Goal: Task Accomplishment & Management: Complete application form

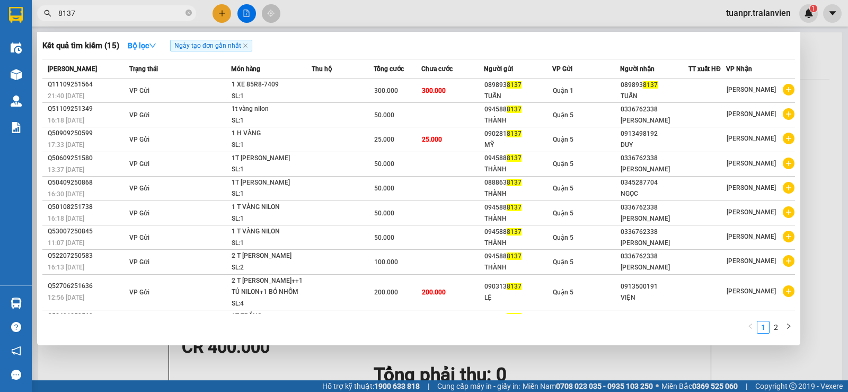
click at [219, 11] on div at bounding box center [424, 196] width 848 height 392
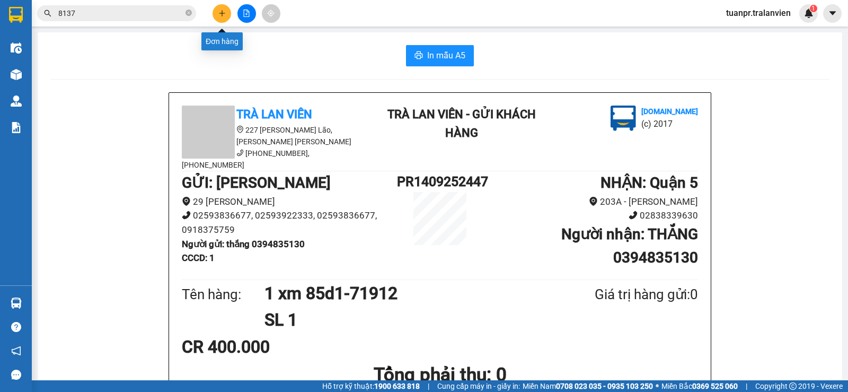
click at [224, 13] on icon "plus" at bounding box center [222, 13] width 6 height 1
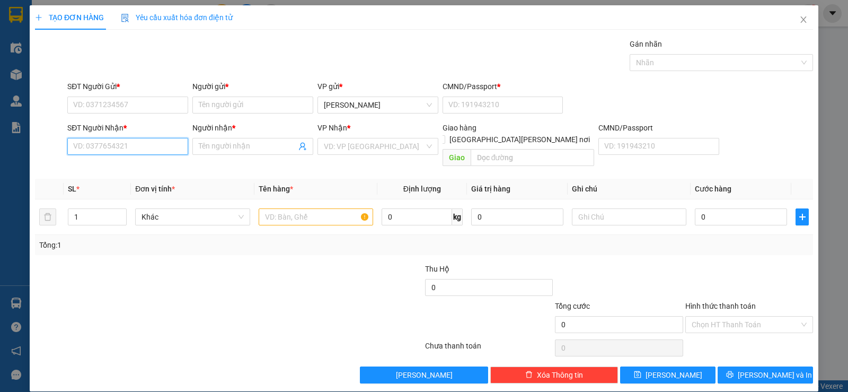
click at [129, 146] on input "SĐT Người Nhận *" at bounding box center [127, 146] width 121 height 17
click at [119, 171] on div "0898936896 - VÂN" at bounding box center [126, 168] width 107 height 12
type input "0898936896"
type input "VÂN"
type input "0898936896"
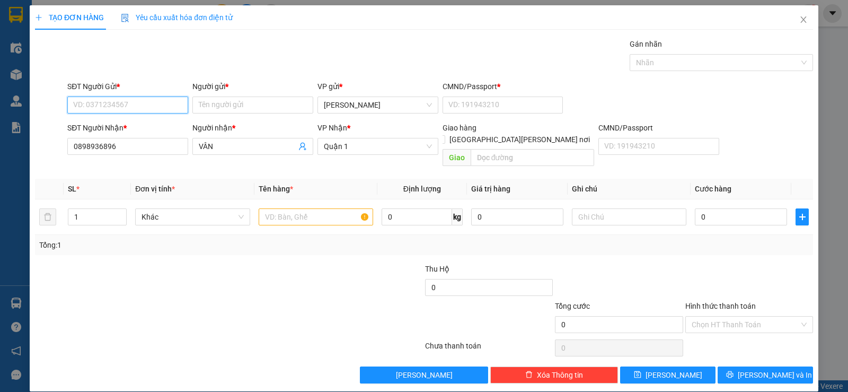
click at [141, 97] on input "SĐT Người Gửi *" at bounding box center [127, 104] width 121 height 17
click at [139, 103] on input "SĐT Người Gửi *" at bounding box center [127, 104] width 121 height 17
click at [131, 128] on div "0901050504 - [PERSON_NAME]" at bounding box center [126, 126] width 107 height 12
type input "0901050504"
type input "[PERSON_NAME]"
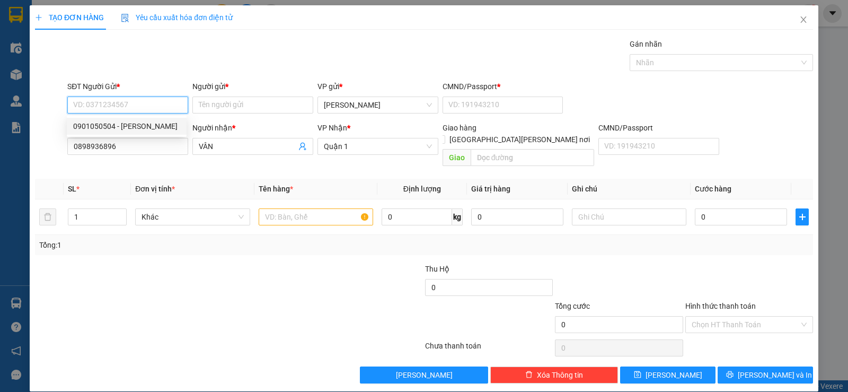
type input "111"
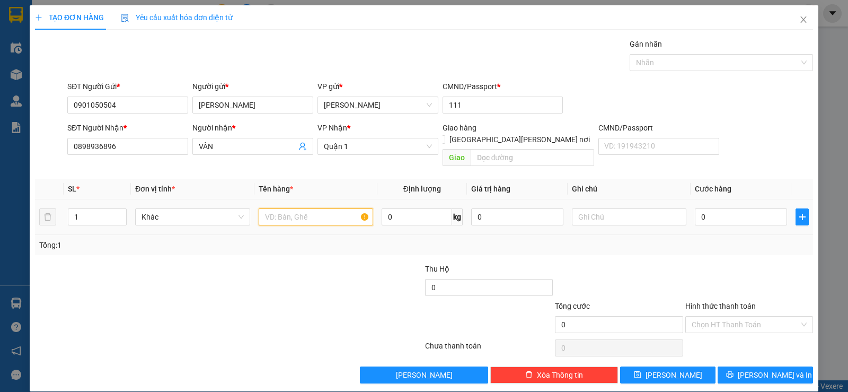
click at [283, 208] on input "text" at bounding box center [316, 216] width 114 height 17
type input "1 bọc trắng"
click at [732, 208] on input "0" at bounding box center [741, 216] width 92 height 17
type input "4"
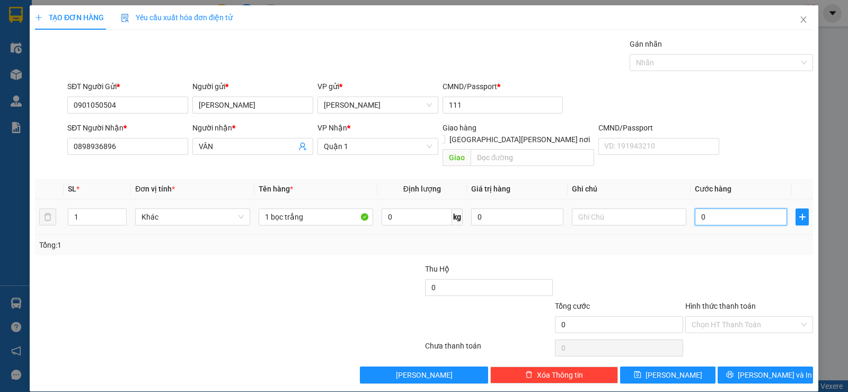
type input "4"
type input "40"
type input "40.000"
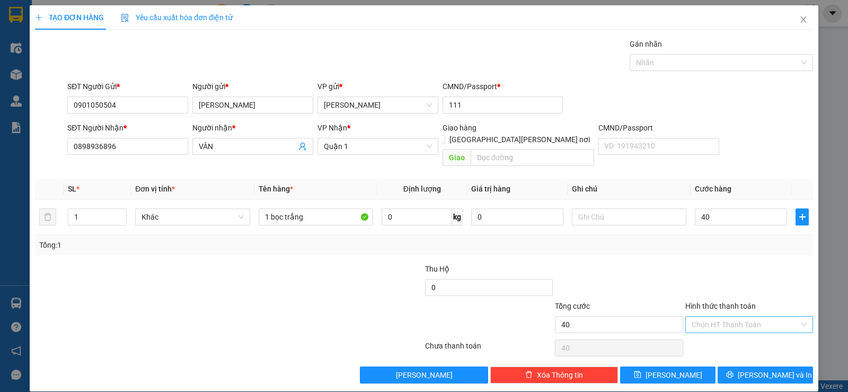
type input "40.000"
click at [764, 316] on input "Hình thức thanh toán" at bounding box center [745, 324] width 108 height 16
click at [724, 333] on div "Tại văn phòng" at bounding box center [742, 334] width 114 height 12
type input "0"
click at [764, 369] on span "[PERSON_NAME] và In" at bounding box center [775, 375] width 74 height 12
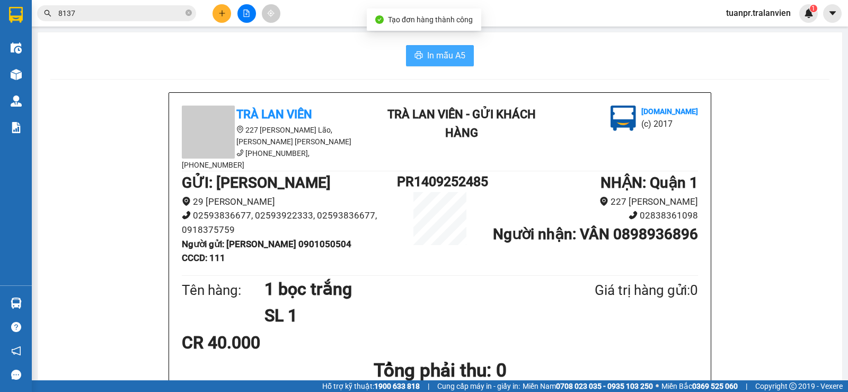
click at [441, 48] on button "In mẫu A5" at bounding box center [440, 55] width 68 height 21
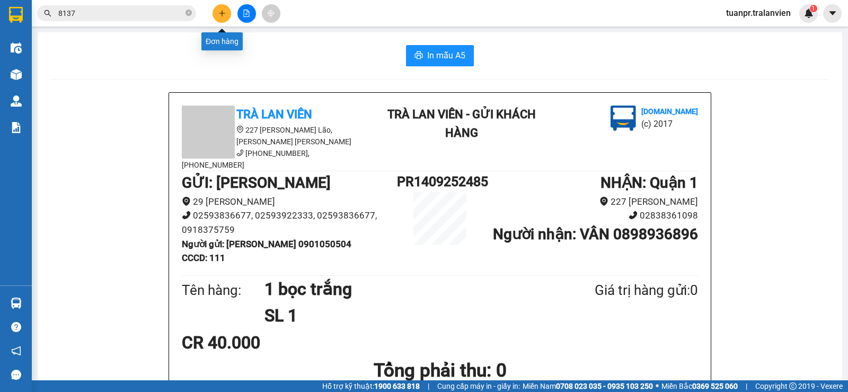
click at [223, 13] on icon "plus" at bounding box center [221, 13] width 7 height 7
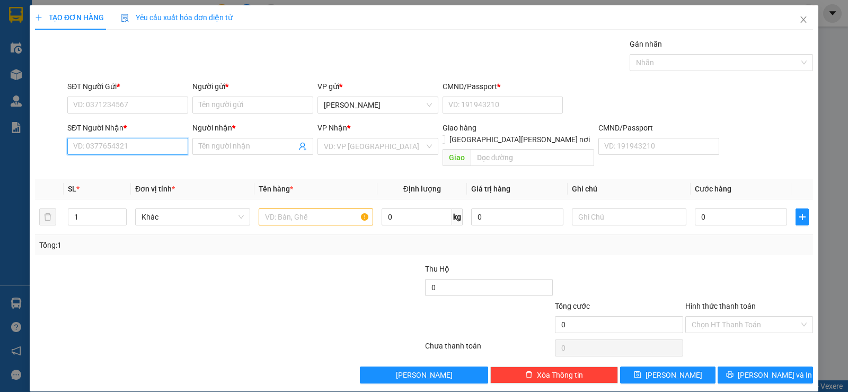
click at [108, 145] on input "SĐT Người Nhận *" at bounding box center [127, 146] width 121 height 17
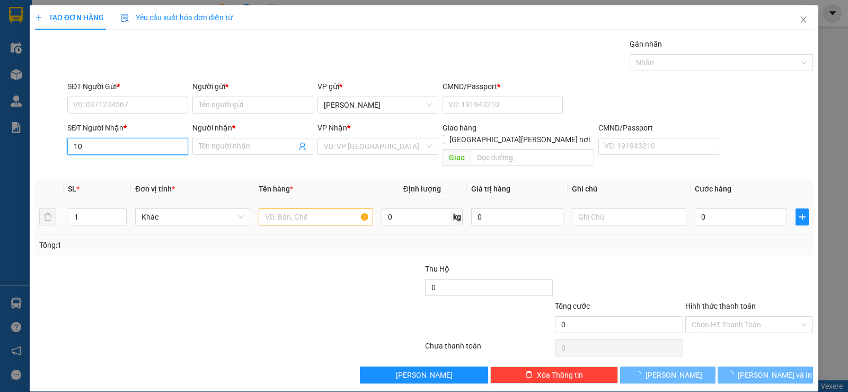
type input "1"
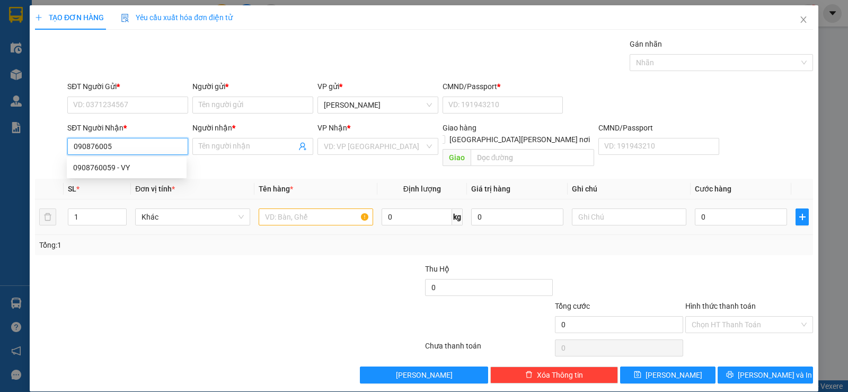
type input "0908760059"
click at [149, 167] on div "0908760059 - VY" at bounding box center [126, 168] width 107 height 12
type input "VY"
type input "0908760059"
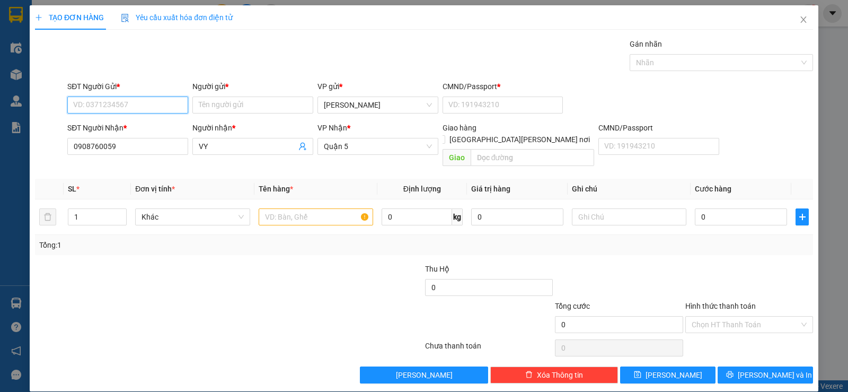
click at [148, 110] on input "SĐT Người Gửi *" at bounding box center [127, 104] width 121 height 17
click at [138, 127] on div "0839696860 - [PERSON_NAME]" at bounding box center [126, 126] width 107 height 12
type input "0839696860"
type input "dung"
type input "11"
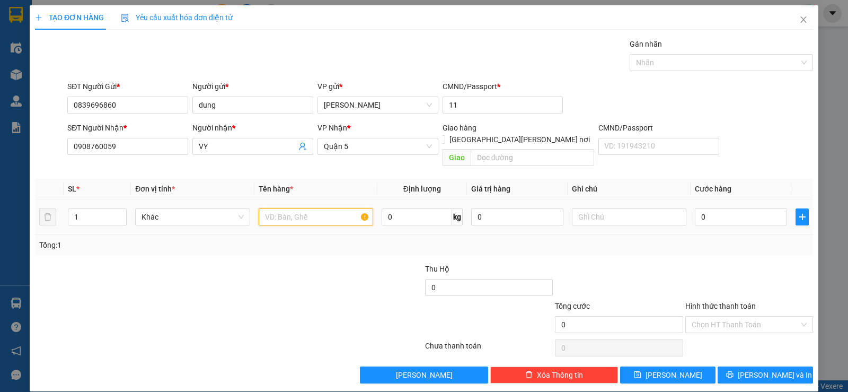
click at [279, 208] on input "text" at bounding box center [316, 216] width 114 height 17
type input "1 xốp"
type input "4"
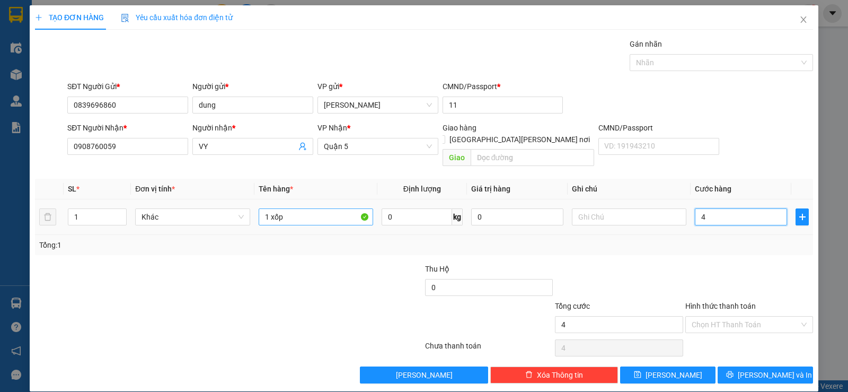
type input "40"
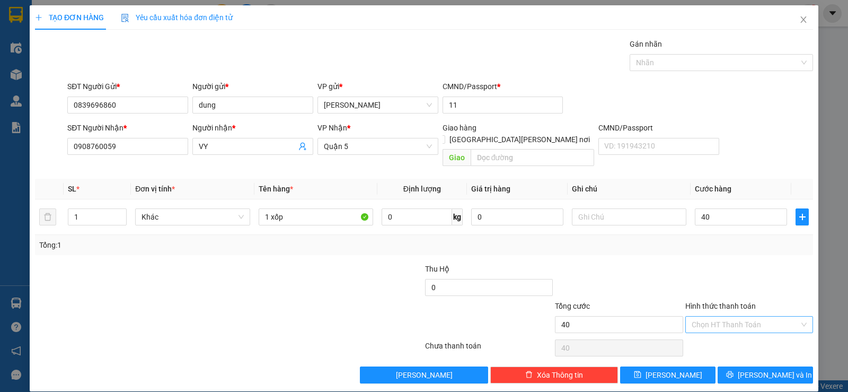
type input "40.000"
click at [730, 316] on input "Hình thức thanh toán" at bounding box center [745, 324] width 108 height 16
click at [726, 335] on div "Tại văn phòng" at bounding box center [742, 334] width 114 height 12
type input "0"
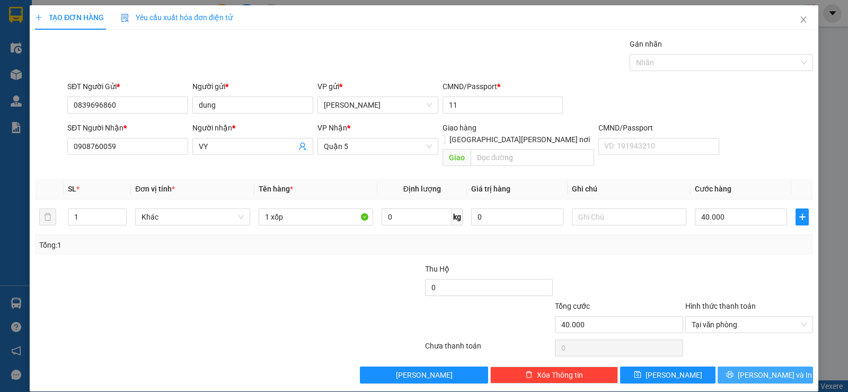
click at [768, 369] on span "[PERSON_NAME] và In" at bounding box center [775, 375] width 74 height 12
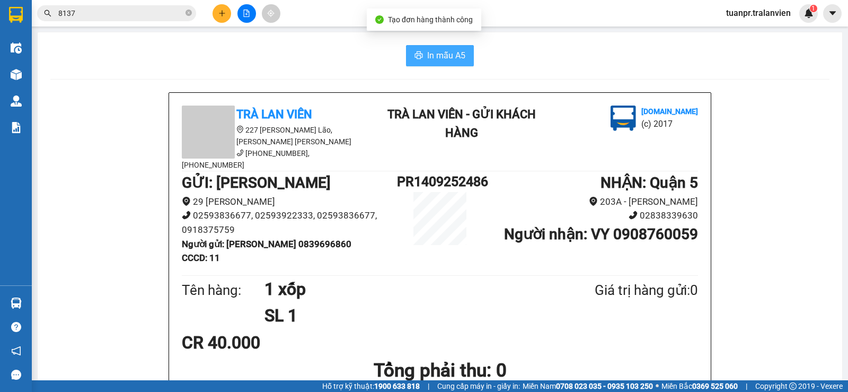
click at [435, 55] on span "In mẫu A5" at bounding box center [446, 55] width 38 height 13
click at [114, 11] on input "8137" at bounding box center [120, 13] width 125 height 12
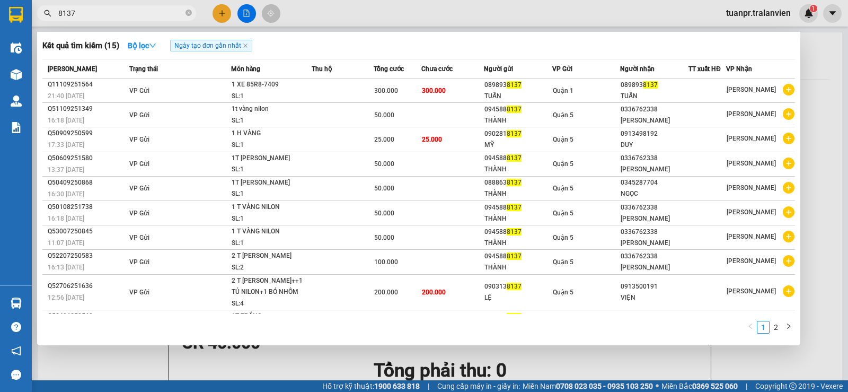
click at [114, 11] on input "8137" at bounding box center [120, 13] width 125 height 12
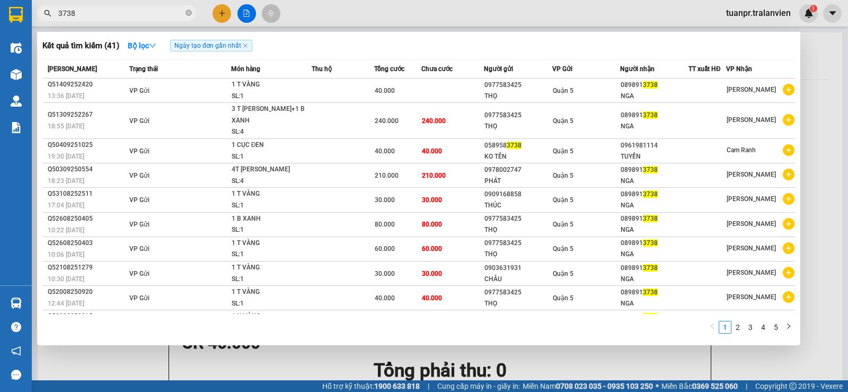
type input "3738"
